Goal: Information Seeking & Learning: Learn about a topic

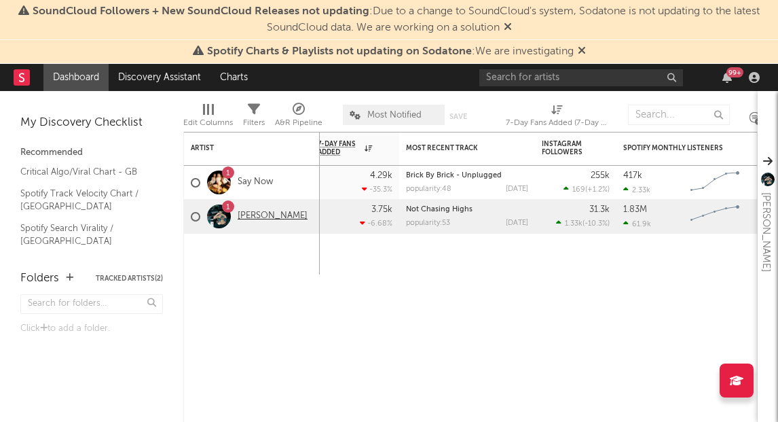
click at [253, 216] on link "[PERSON_NAME]" at bounding box center [273, 217] width 70 height 12
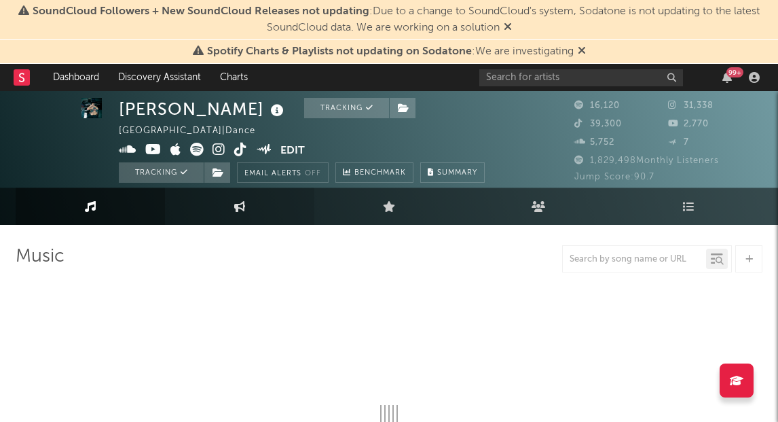
scroll to position [1, 0]
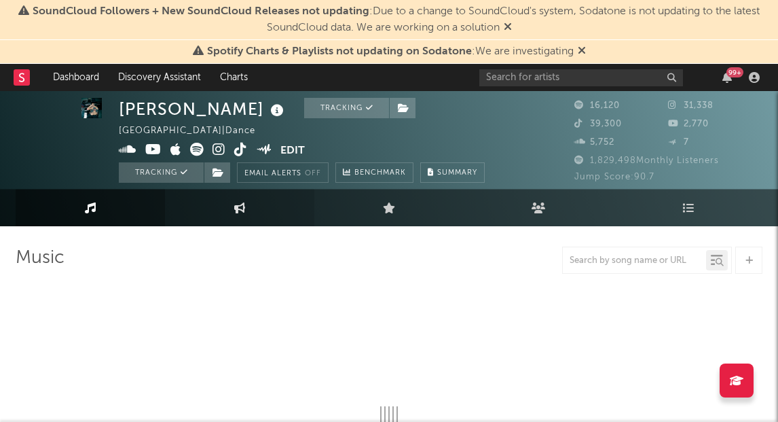
click at [262, 209] on link "Engagement" at bounding box center [239, 207] width 149 height 37
select select "1w"
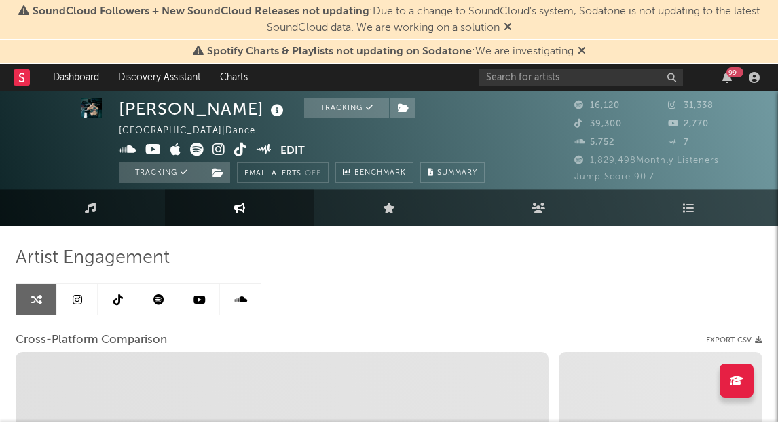
drag, startPoint x: 87, startPoint y: 302, endPoint x: 145, endPoint y: 293, distance: 58.4
click at [87, 302] on link at bounding box center [77, 299] width 41 height 31
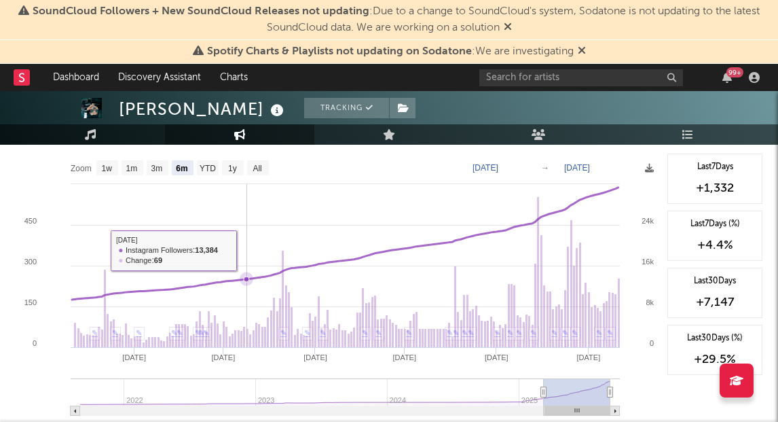
scroll to position [1533, 0]
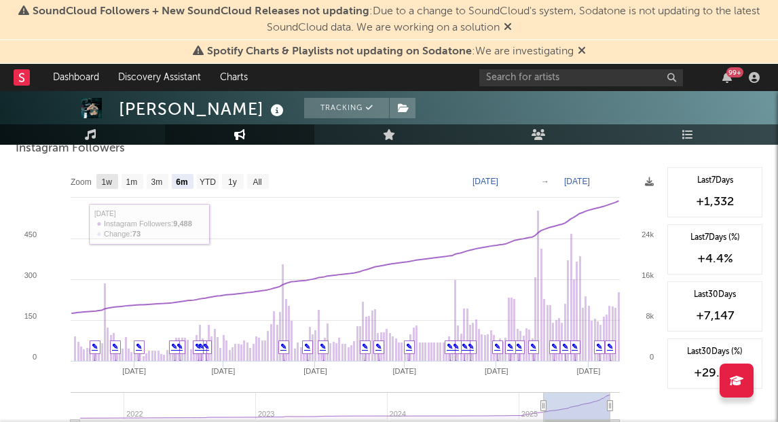
drag, startPoint x: 101, startPoint y: 184, endPoint x: 219, endPoint y: 192, distance: 118.4
click at [101, 184] on g "1w" at bounding box center [107, 181] width 22 height 15
select select "1w"
type input "[DATE]"
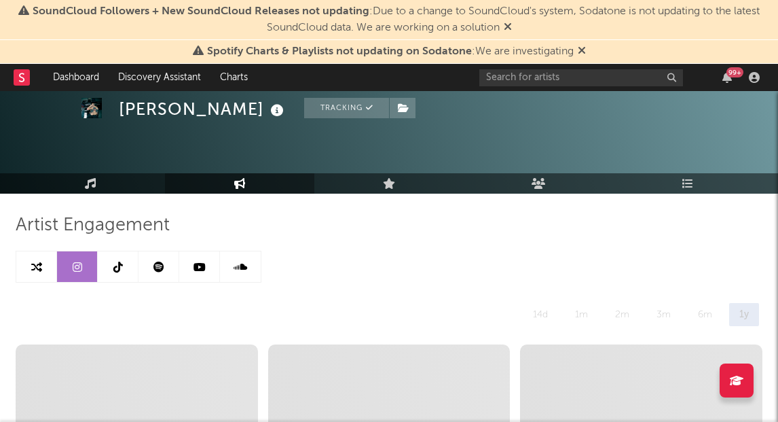
scroll to position [0, 0]
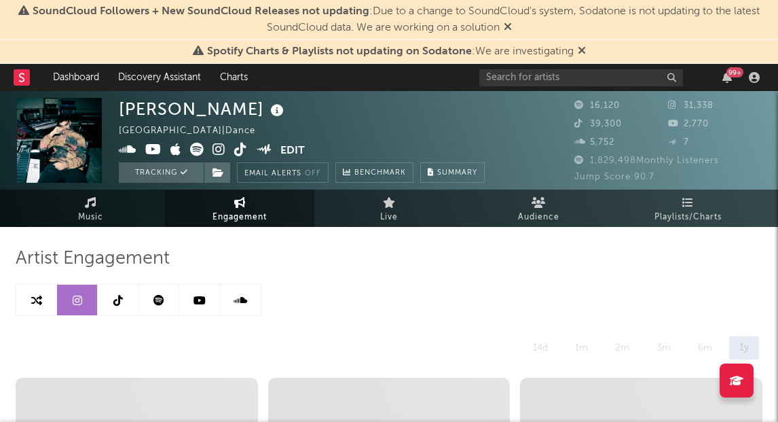
click at [114, 301] on icon at bounding box center [118, 300] width 10 height 11
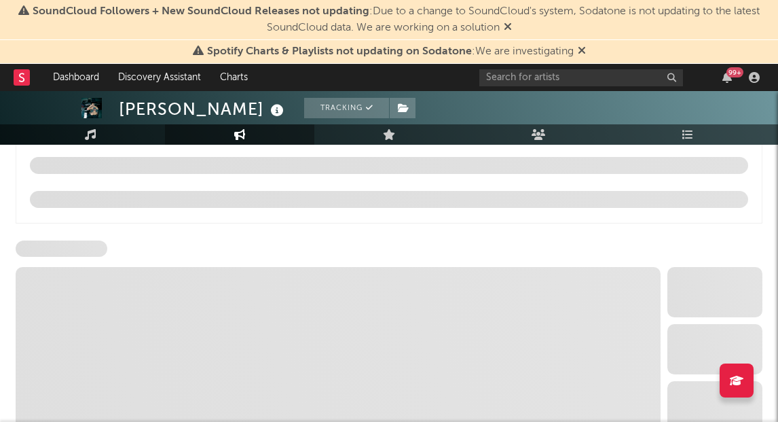
select select "6m"
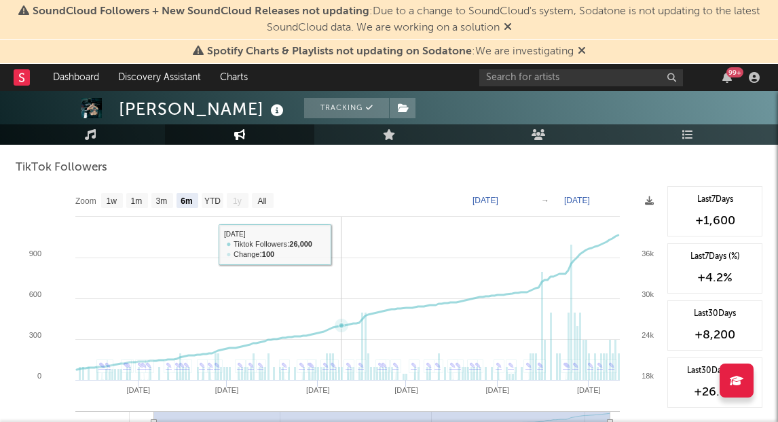
scroll to position [1309, 0]
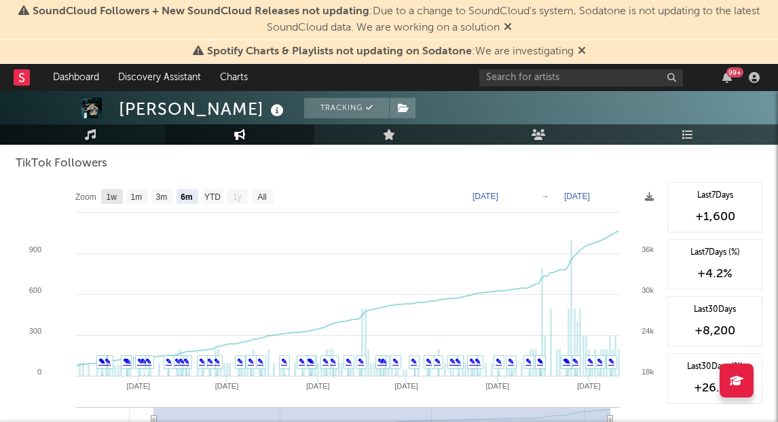
click at [109, 195] on text "1w" at bounding box center [112, 197] width 11 height 10
select select "1w"
type input "[DATE]"
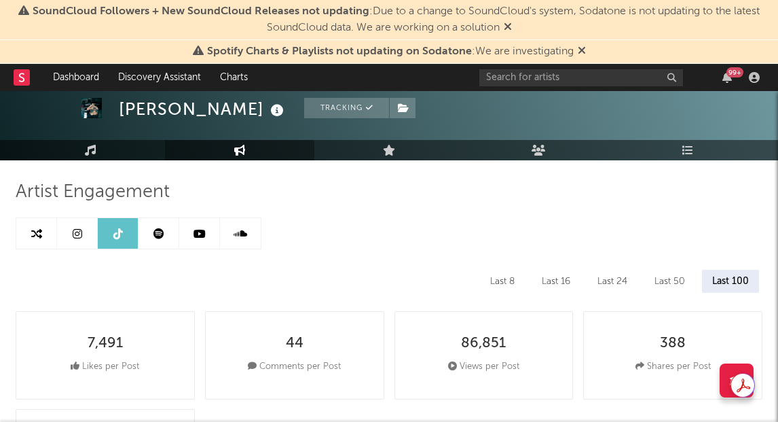
scroll to position [0, 0]
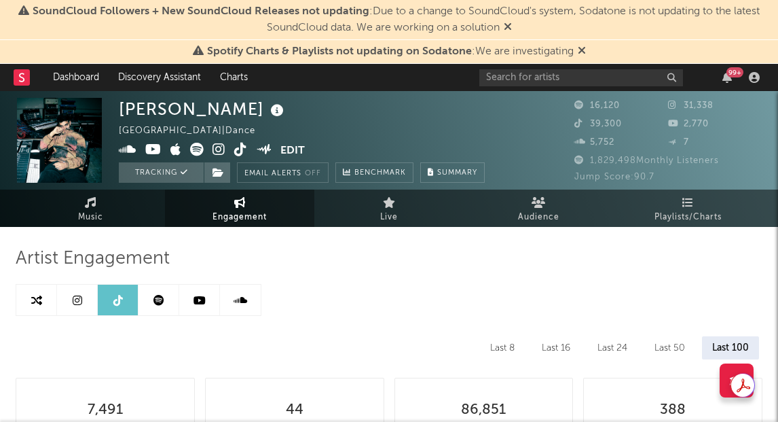
click at [198, 297] on icon at bounding box center [200, 300] width 12 height 11
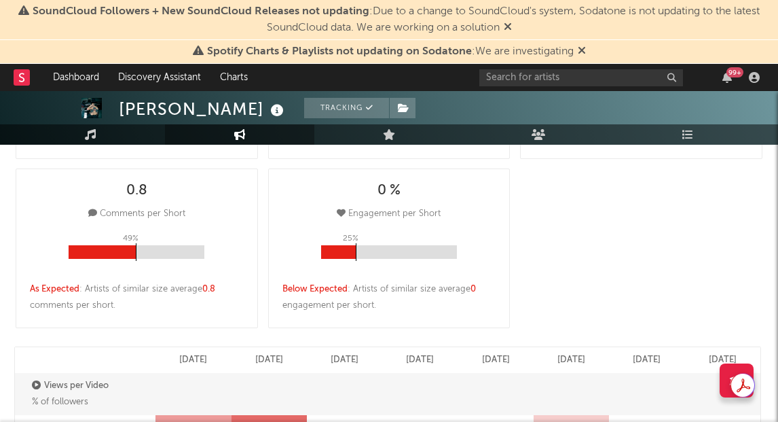
select select "6m"
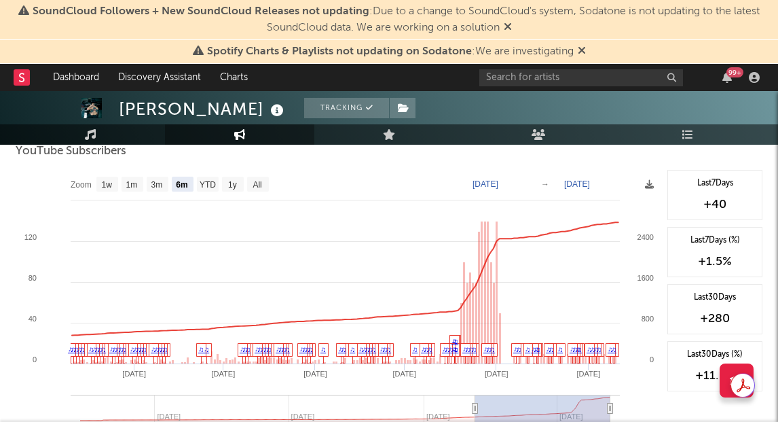
scroll to position [1110, 0]
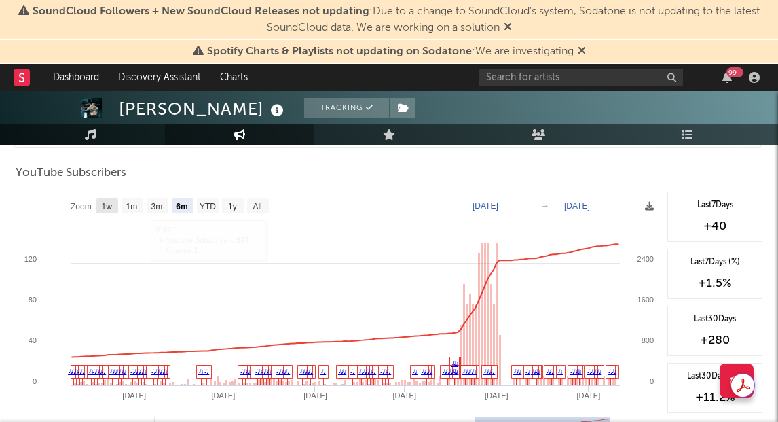
drag, startPoint x: 111, startPoint y: 200, endPoint x: 260, endPoint y: 219, distance: 150.7
click at [111, 202] on text "1w" at bounding box center [107, 207] width 11 height 10
select select "1w"
type input "[DATE]"
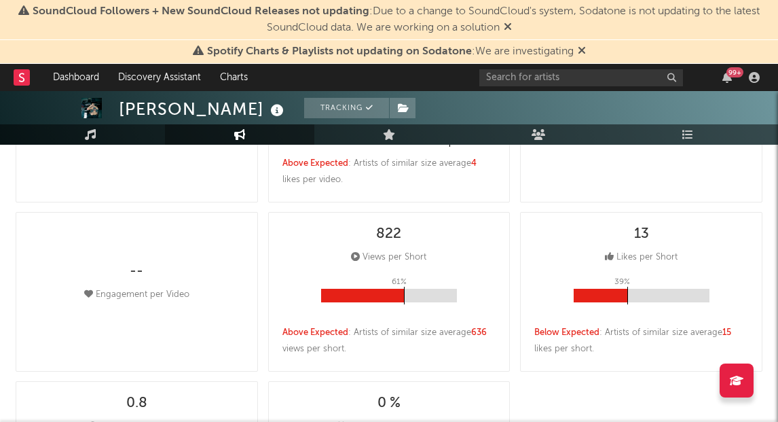
scroll to position [0, 0]
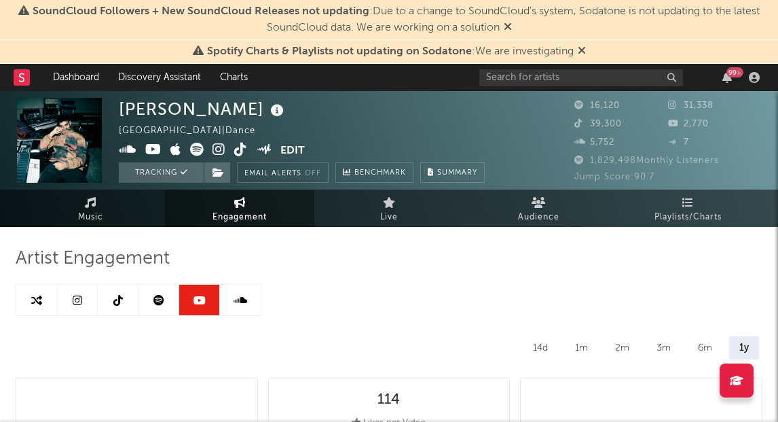
click at [155, 297] on icon at bounding box center [158, 300] width 11 height 11
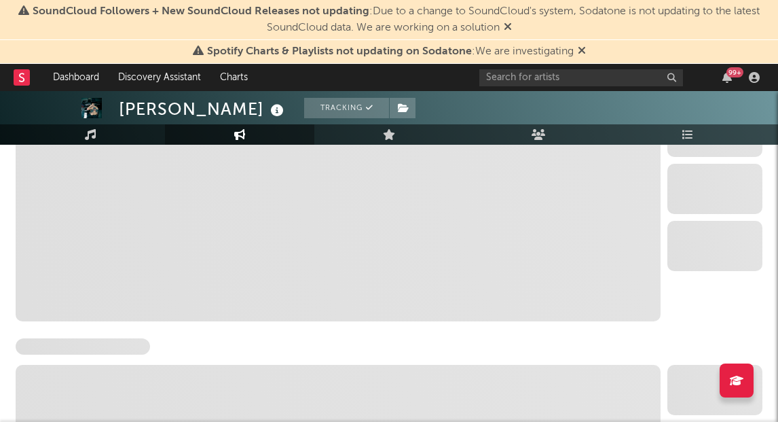
scroll to position [332, 0]
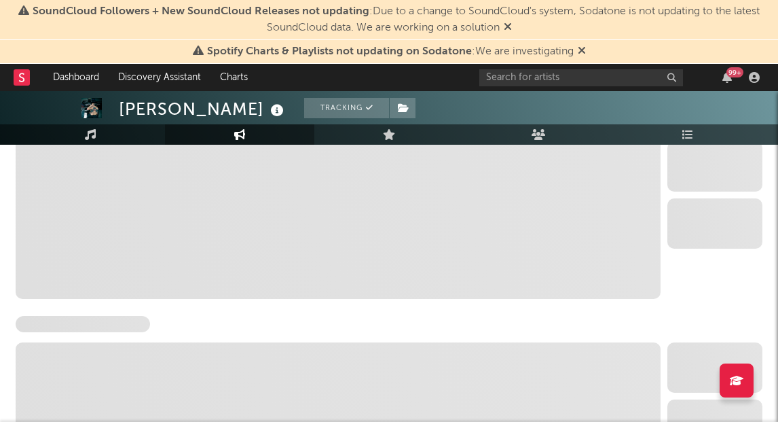
select select "6m"
select select "1w"
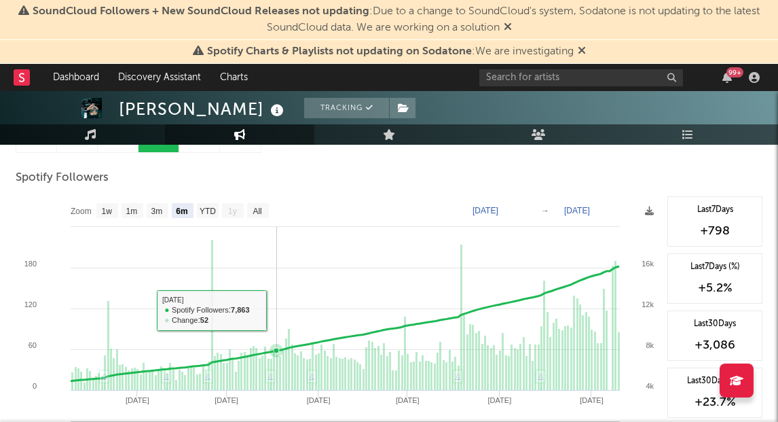
scroll to position [156, 0]
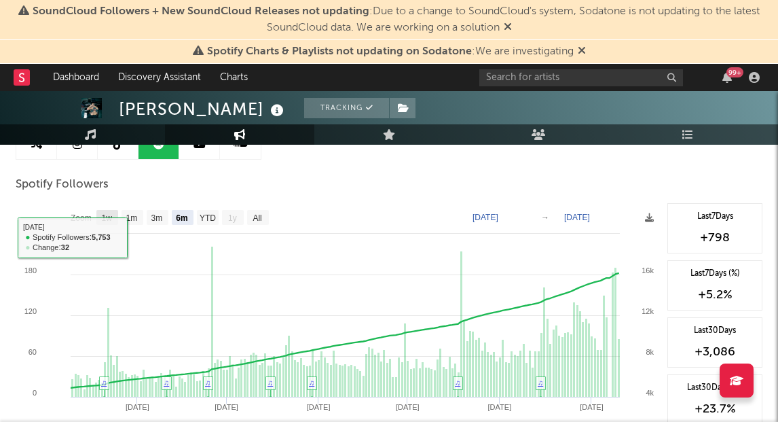
click at [109, 211] on g "1w" at bounding box center [107, 217] width 22 height 15
select select "1w"
type input "[DATE]"
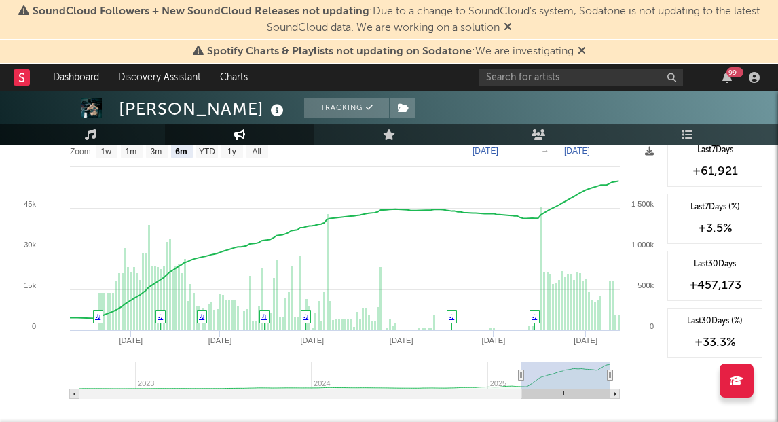
scroll to position [507, 0]
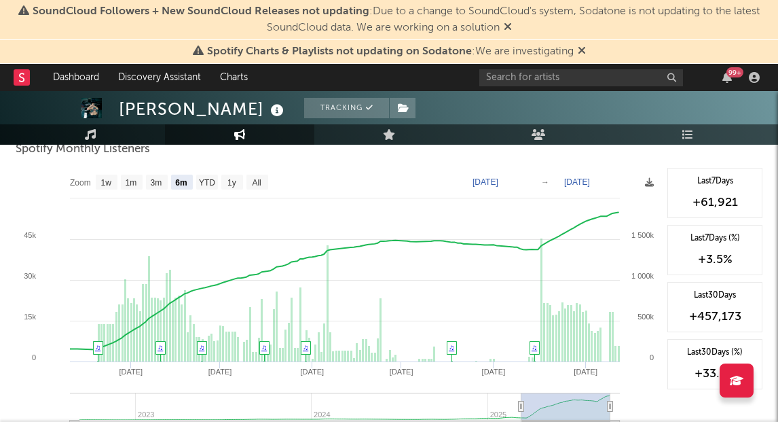
click at [105, 185] on text "1w" at bounding box center [106, 183] width 11 height 10
select select "1w"
type input "[DATE]"
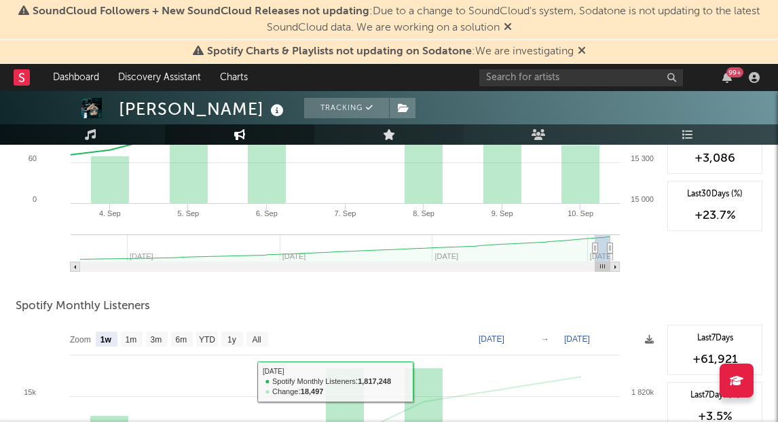
scroll to position [0, 0]
